Goal: Information Seeking & Learning: Learn about a topic

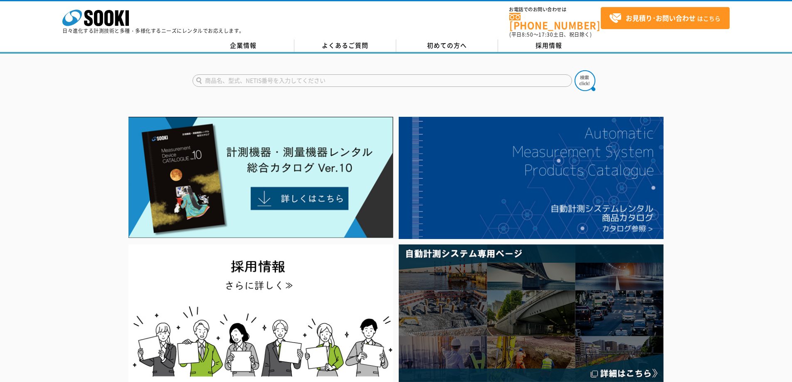
click at [233, 75] on input "text" at bounding box center [383, 80] width 380 height 12
type input "DWL"
click at [575, 70] on button at bounding box center [585, 80] width 21 height 21
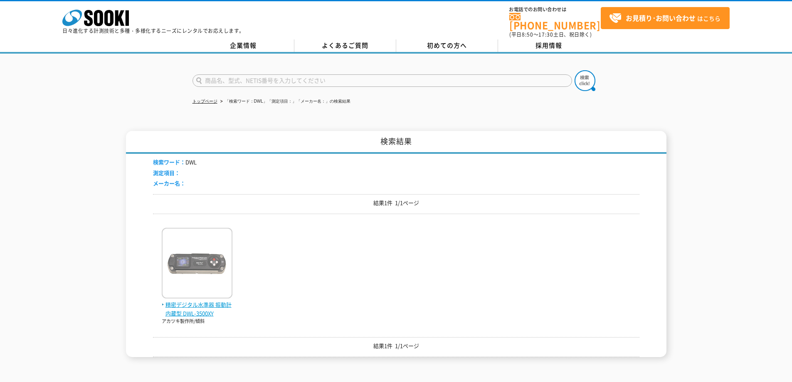
scroll to position [83, 0]
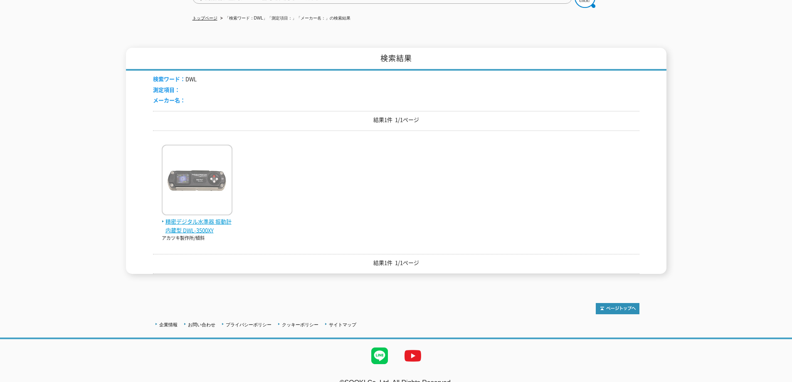
click at [207, 205] on img at bounding box center [197, 181] width 71 height 73
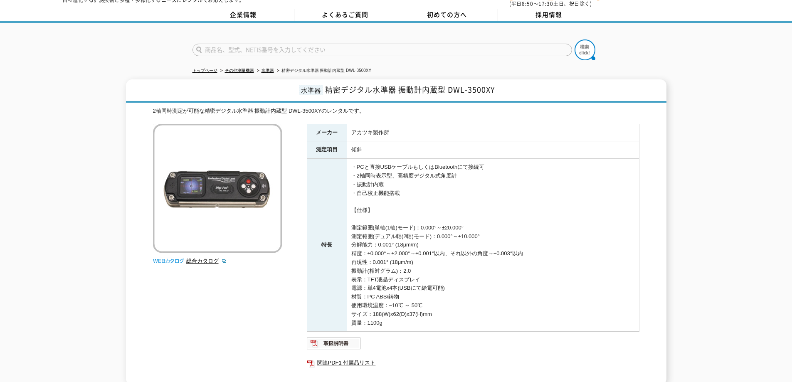
scroll to position [72, 0]
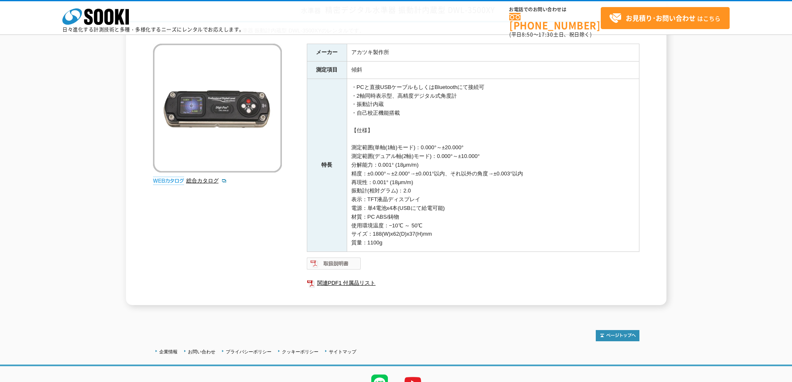
click at [343, 260] on img at bounding box center [334, 263] width 54 height 13
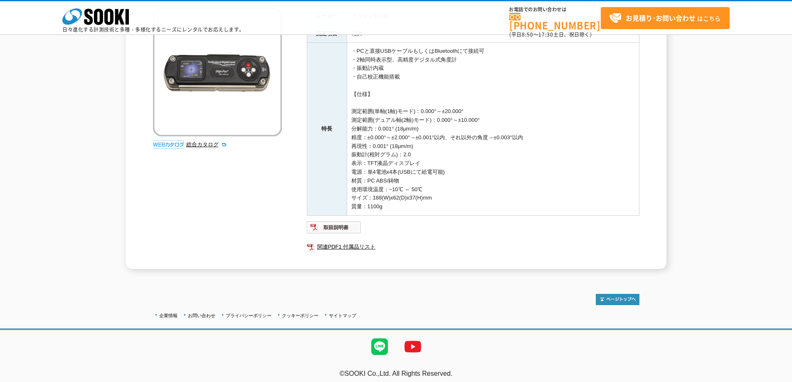
scroll to position [114, 0]
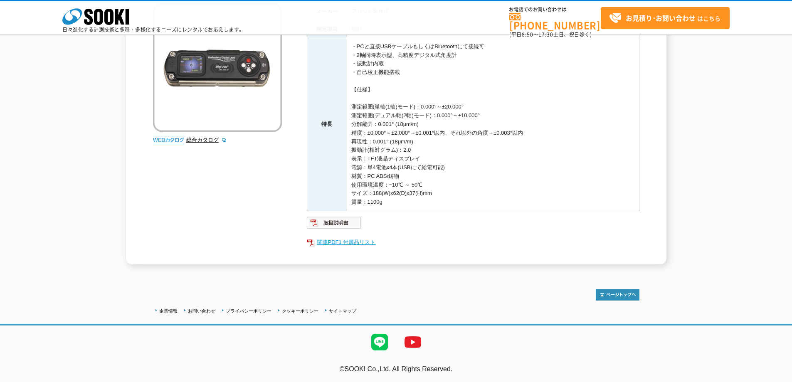
click at [335, 242] on link "関連PDF1 付属品リスト" at bounding box center [473, 242] width 333 height 11
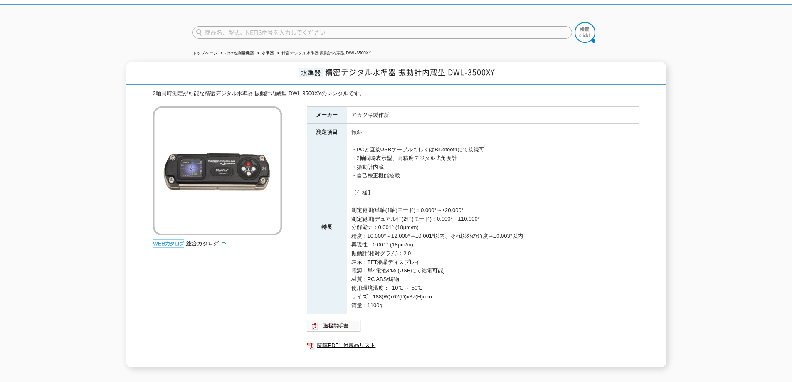
scroll to position [0, 0]
